Goal: Task Accomplishment & Management: Manage account settings

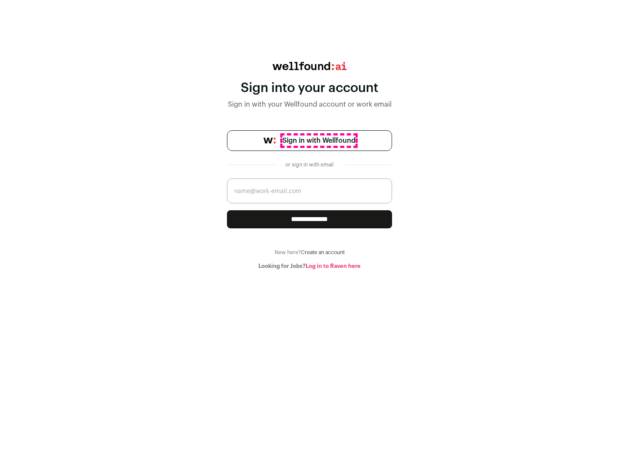
click at [319, 141] on span "Sign in with Wellfound" at bounding box center [318, 140] width 73 height 10
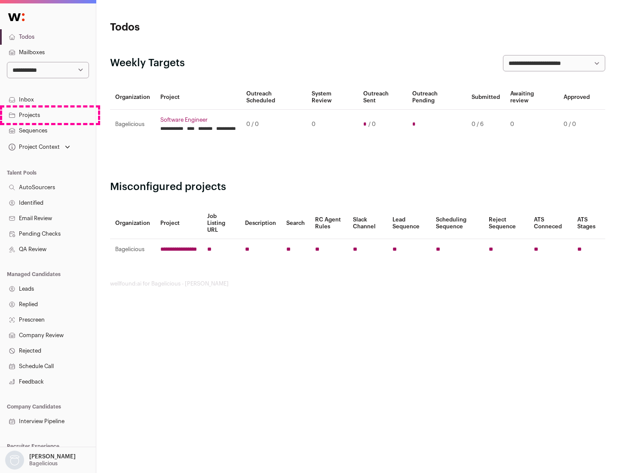
click at [48, 115] on link "Projects" at bounding box center [48, 114] width 96 height 15
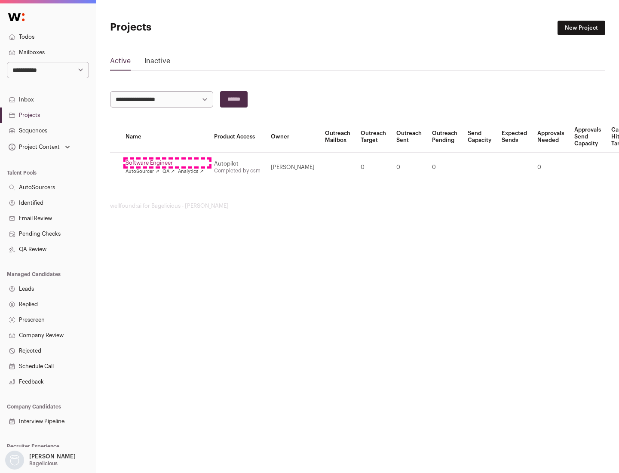
click at [167, 163] on link "Software Engineer" at bounding box center [165, 162] width 78 height 7
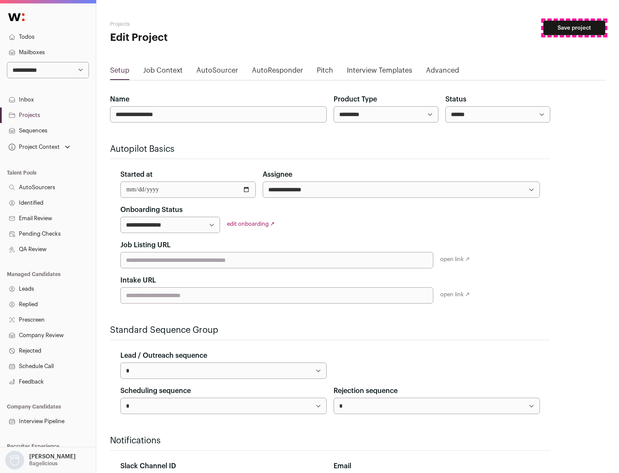
click at [574, 28] on button "Save project" at bounding box center [574, 28] width 62 height 15
